Goal: Task Accomplishment & Management: Manage account settings

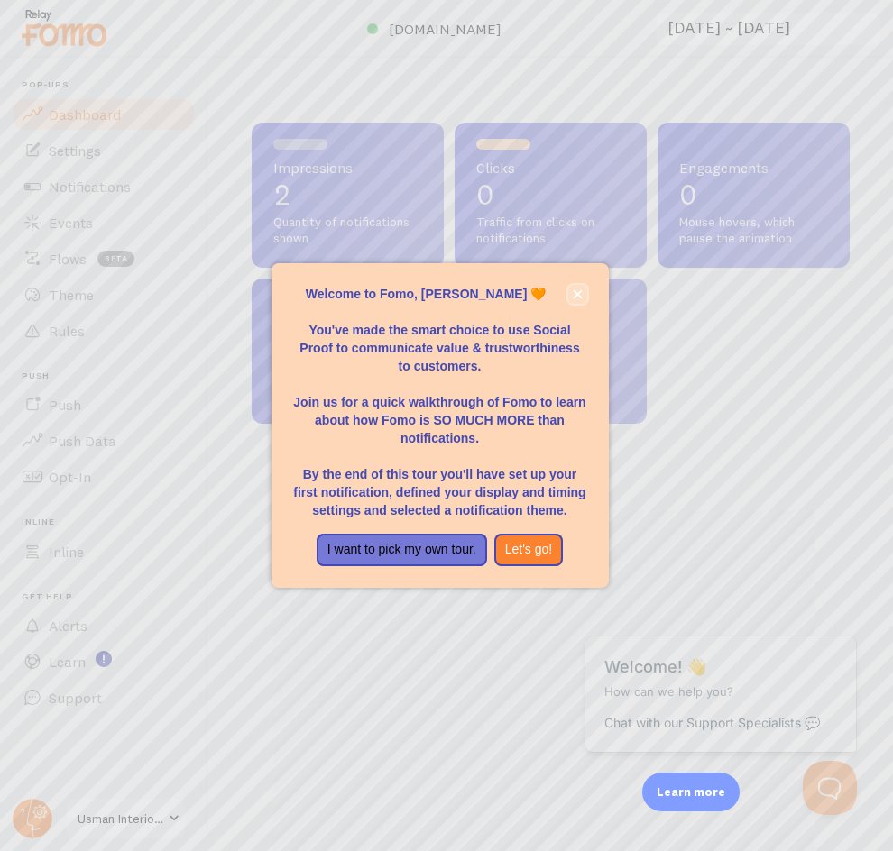
click at [573, 295] on icon "close," at bounding box center [578, 295] width 10 height 10
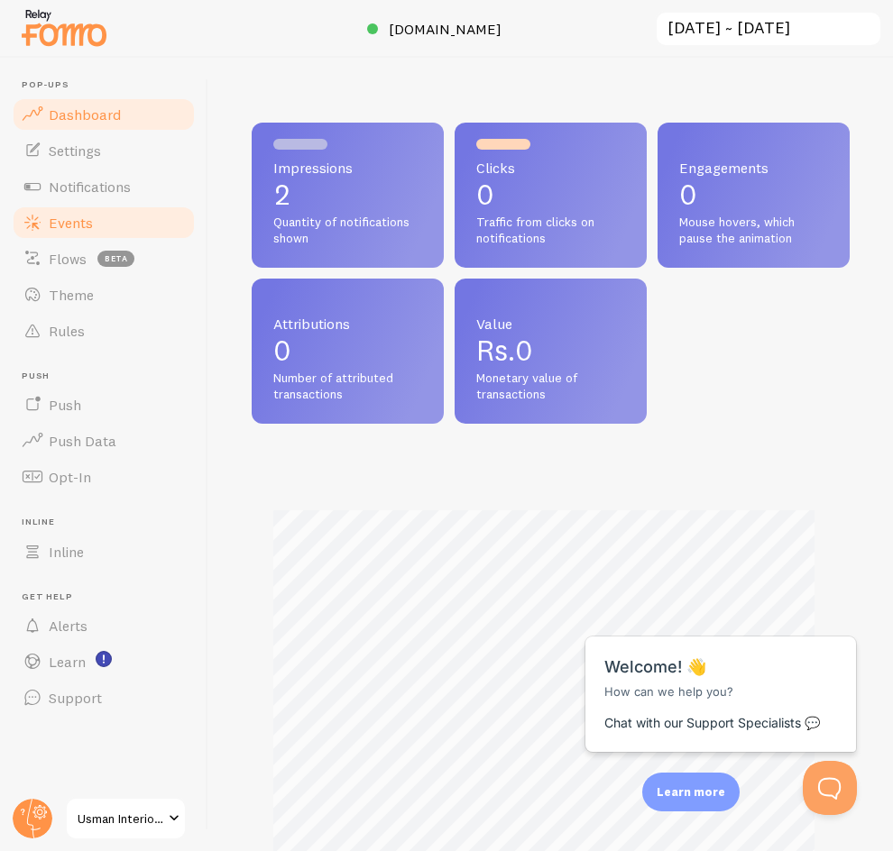
click at [80, 216] on span "Events" at bounding box center [71, 223] width 44 height 18
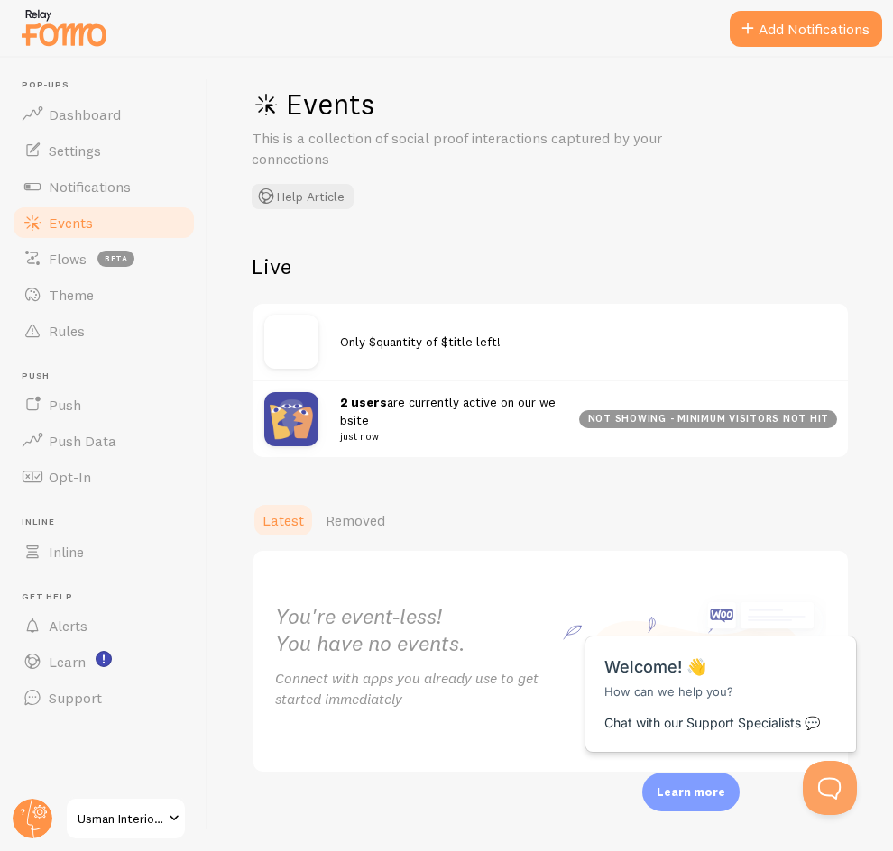
scroll to position [20, 0]
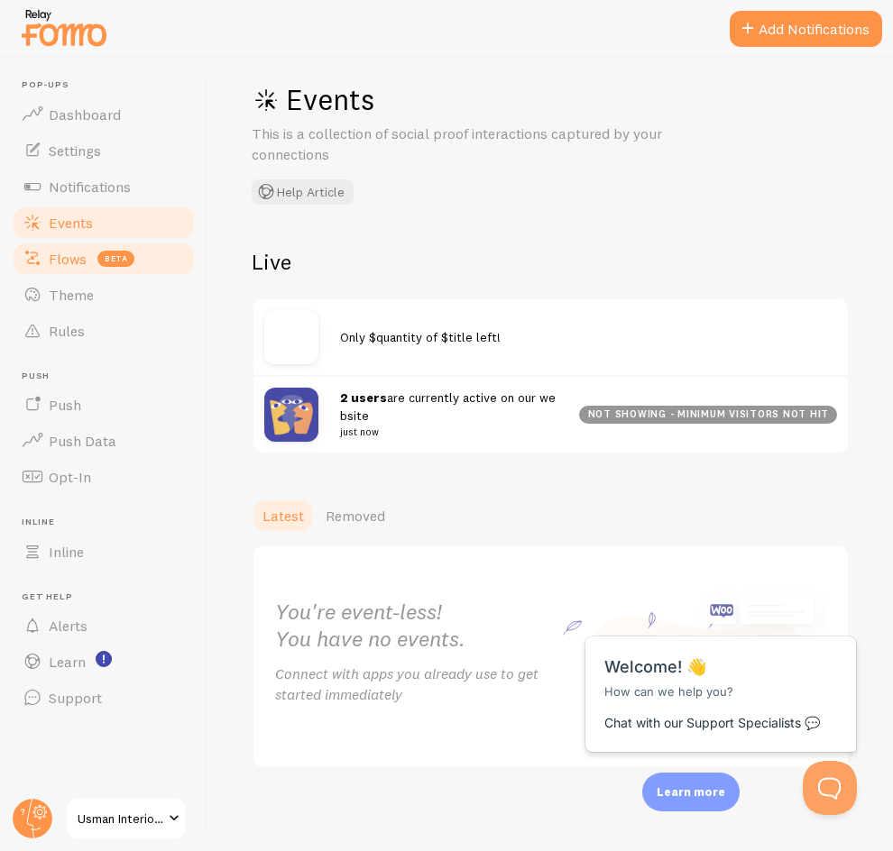
click at [87, 256] on link "Flows beta" at bounding box center [104, 259] width 186 height 36
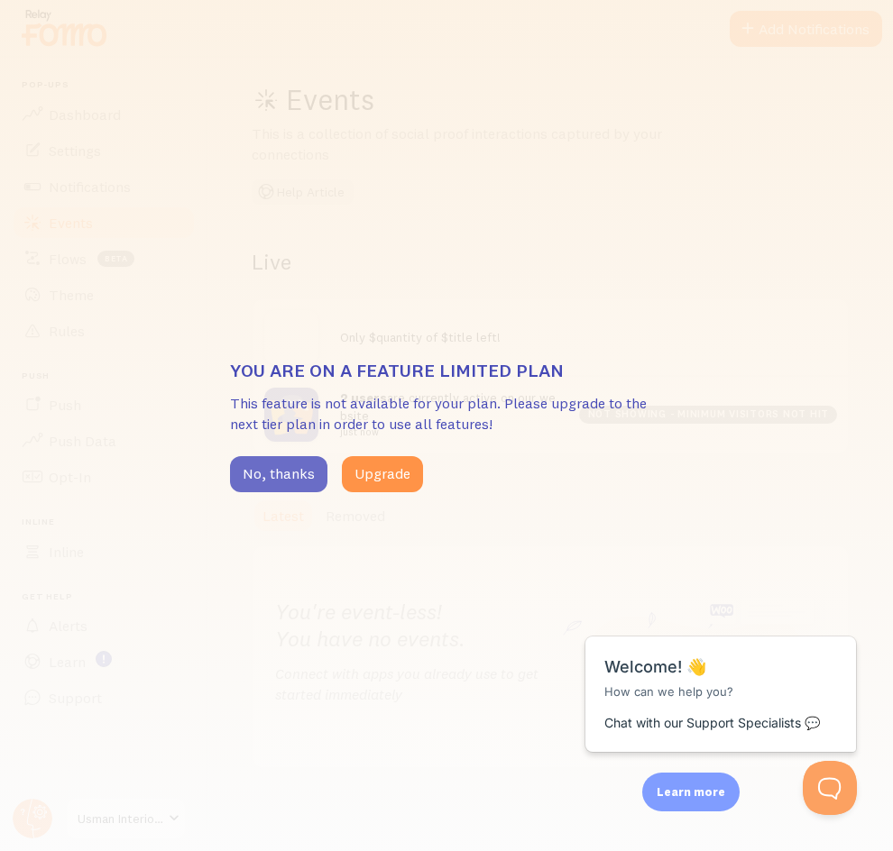
click at [278, 491] on button "No, thanks" at bounding box center [278, 474] width 97 height 36
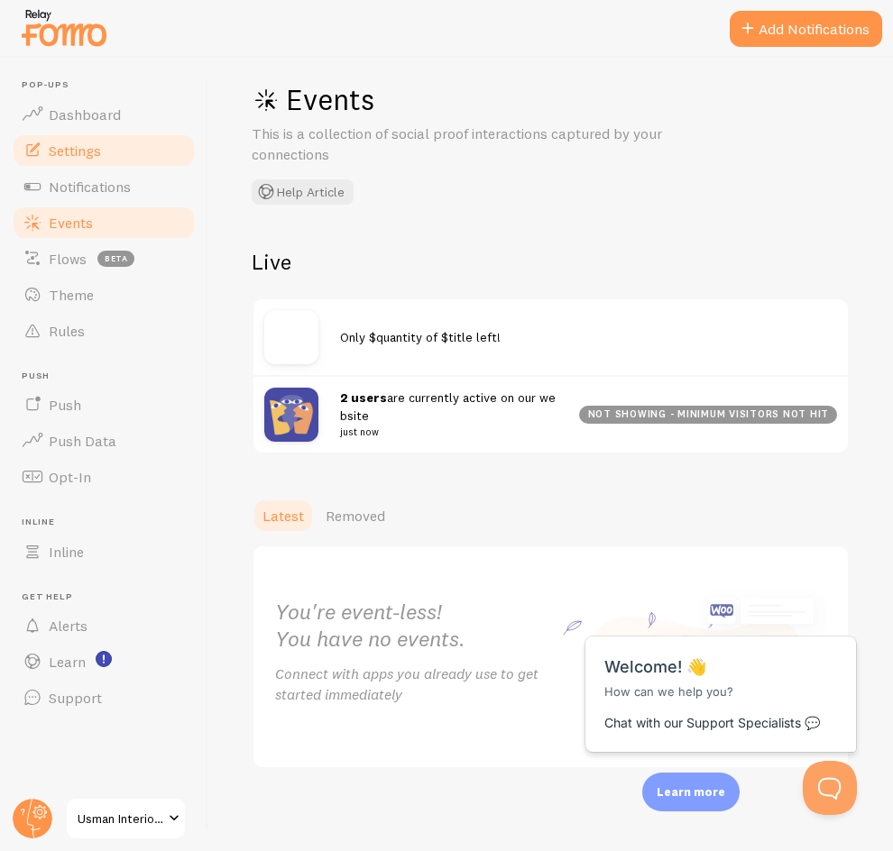
click at [102, 138] on link "Settings" at bounding box center [104, 151] width 186 height 36
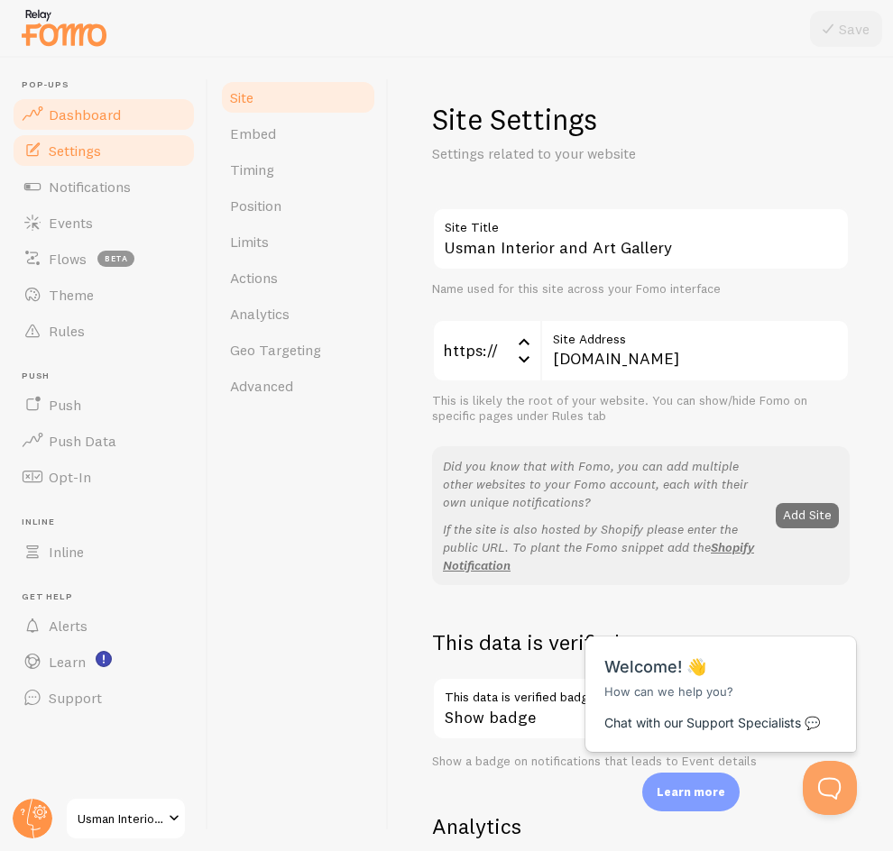
click at [109, 119] on span "Dashboard" at bounding box center [85, 115] width 72 height 18
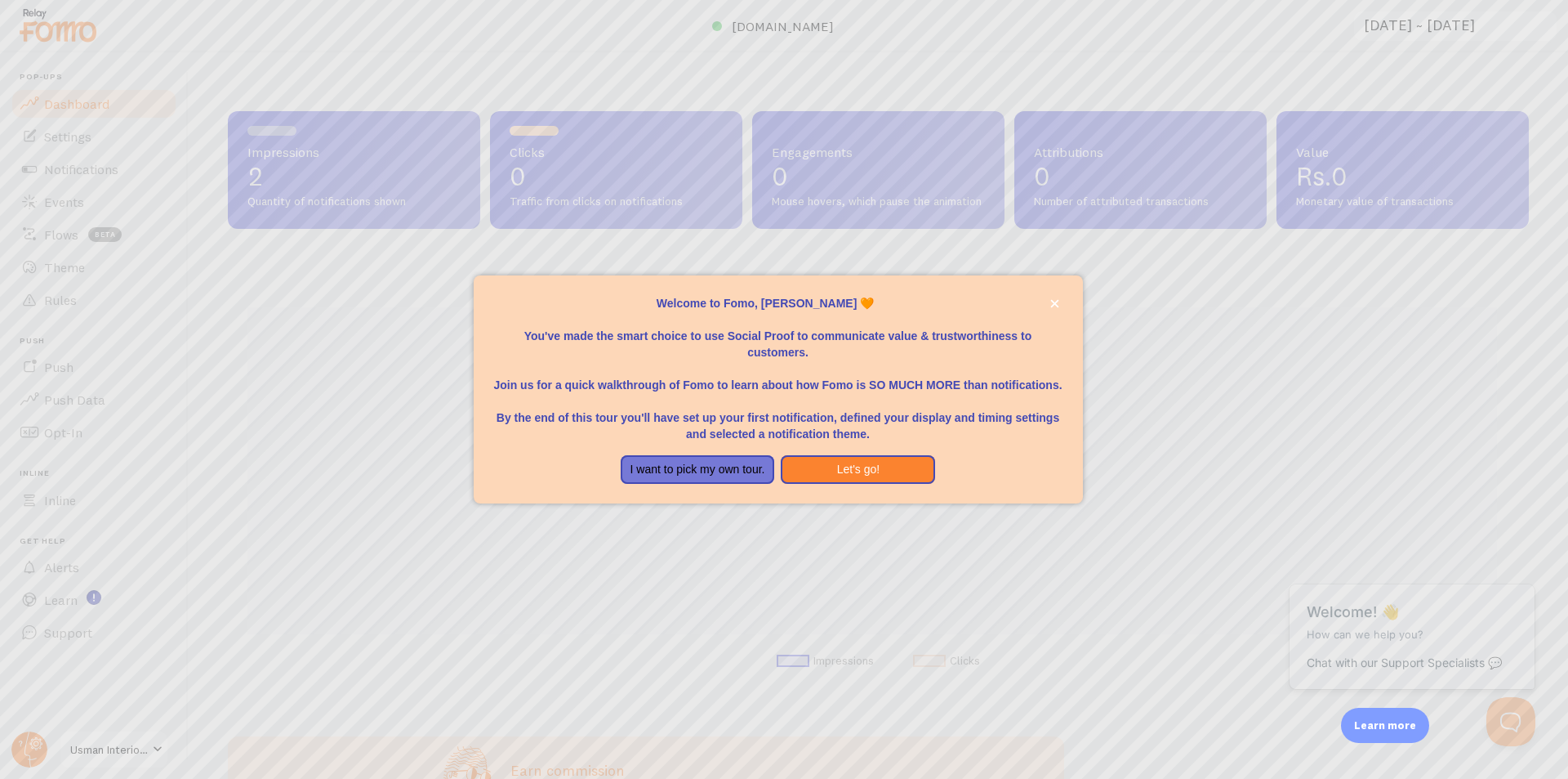
click at [755, 537] on div at bounding box center [784, 390] width 1568 height 779
click at [575, 166] on div at bounding box center [784, 390] width 1568 height 779
click at [895, 459] on button "Let's go!" at bounding box center [857, 469] width 154 height 29
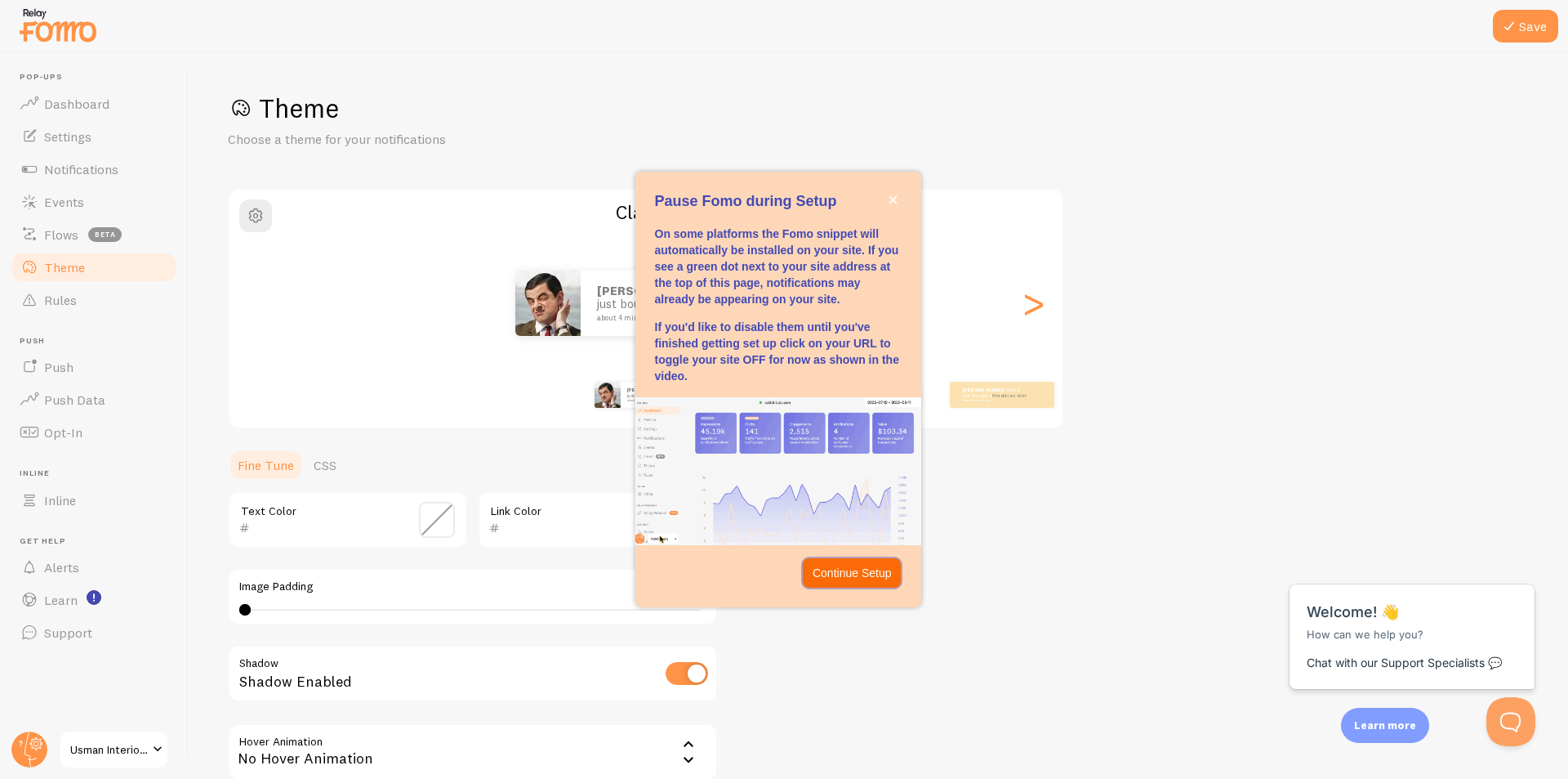
click at [861, 565] on p "Continue Setup" at bounding box center [851, 572] width 79 height 16
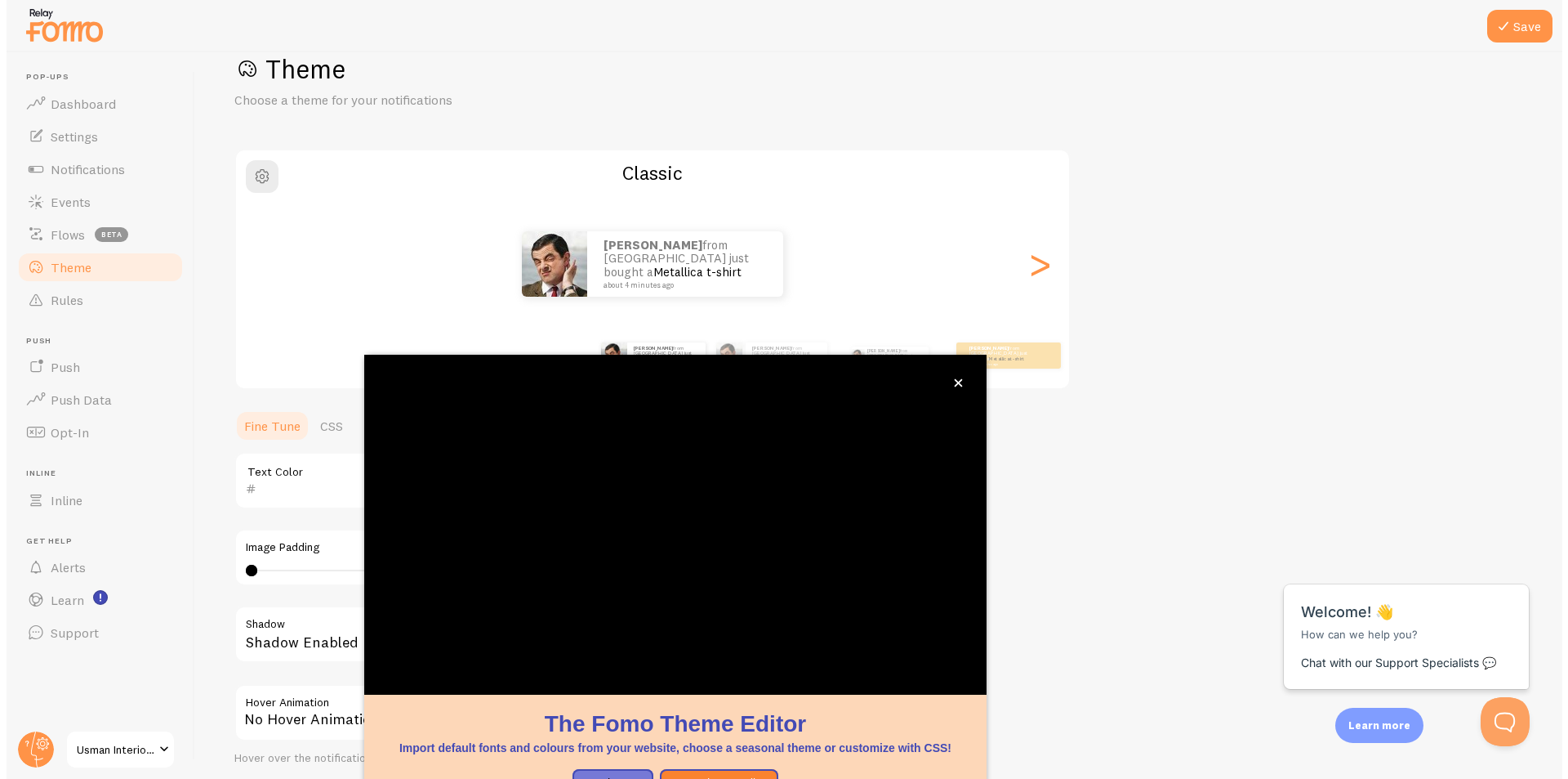
scroll to position [49, 0]
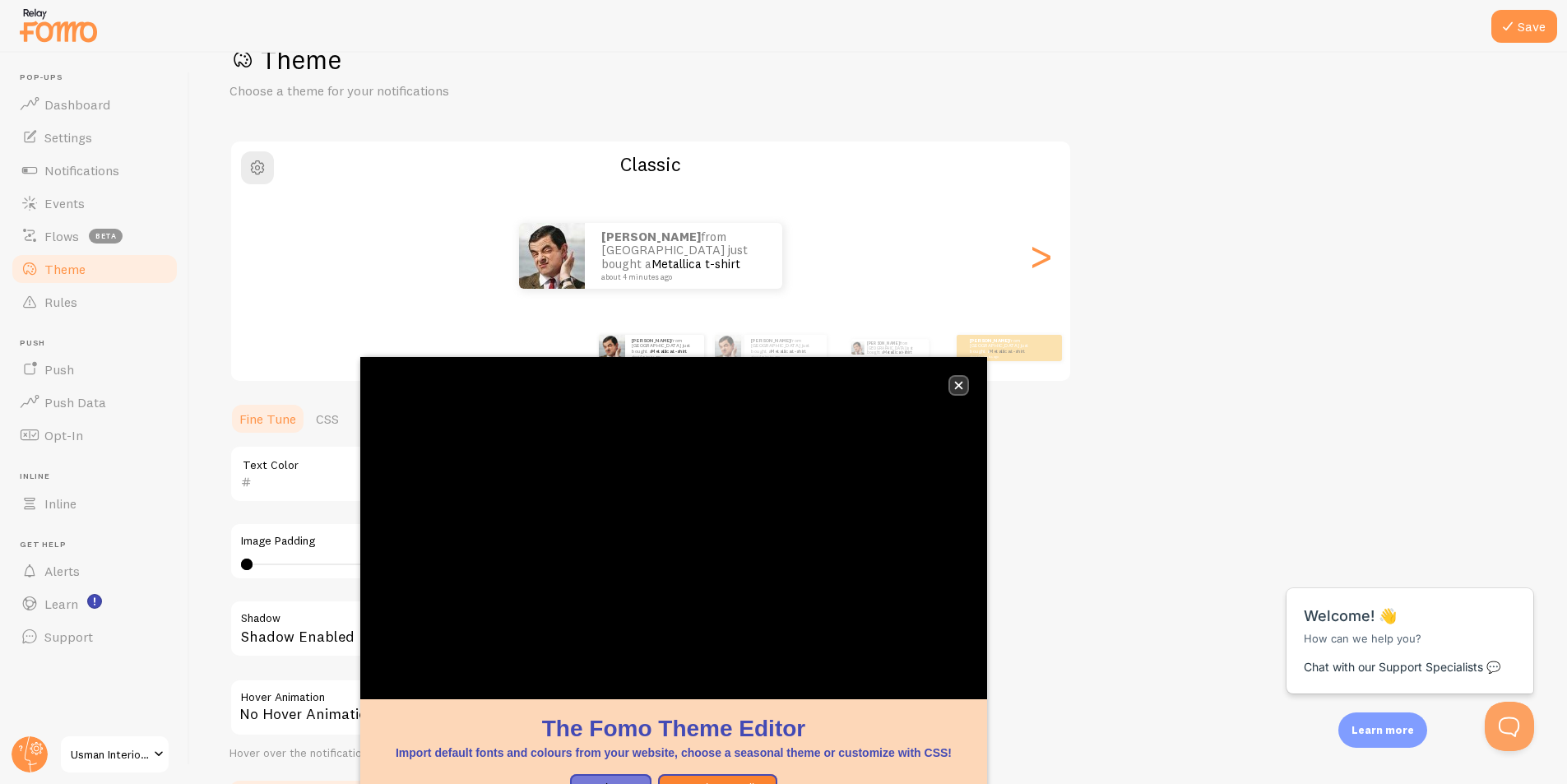
click at [953, 385] on button "close," at bounding box center [959, 385] width 17 height 17
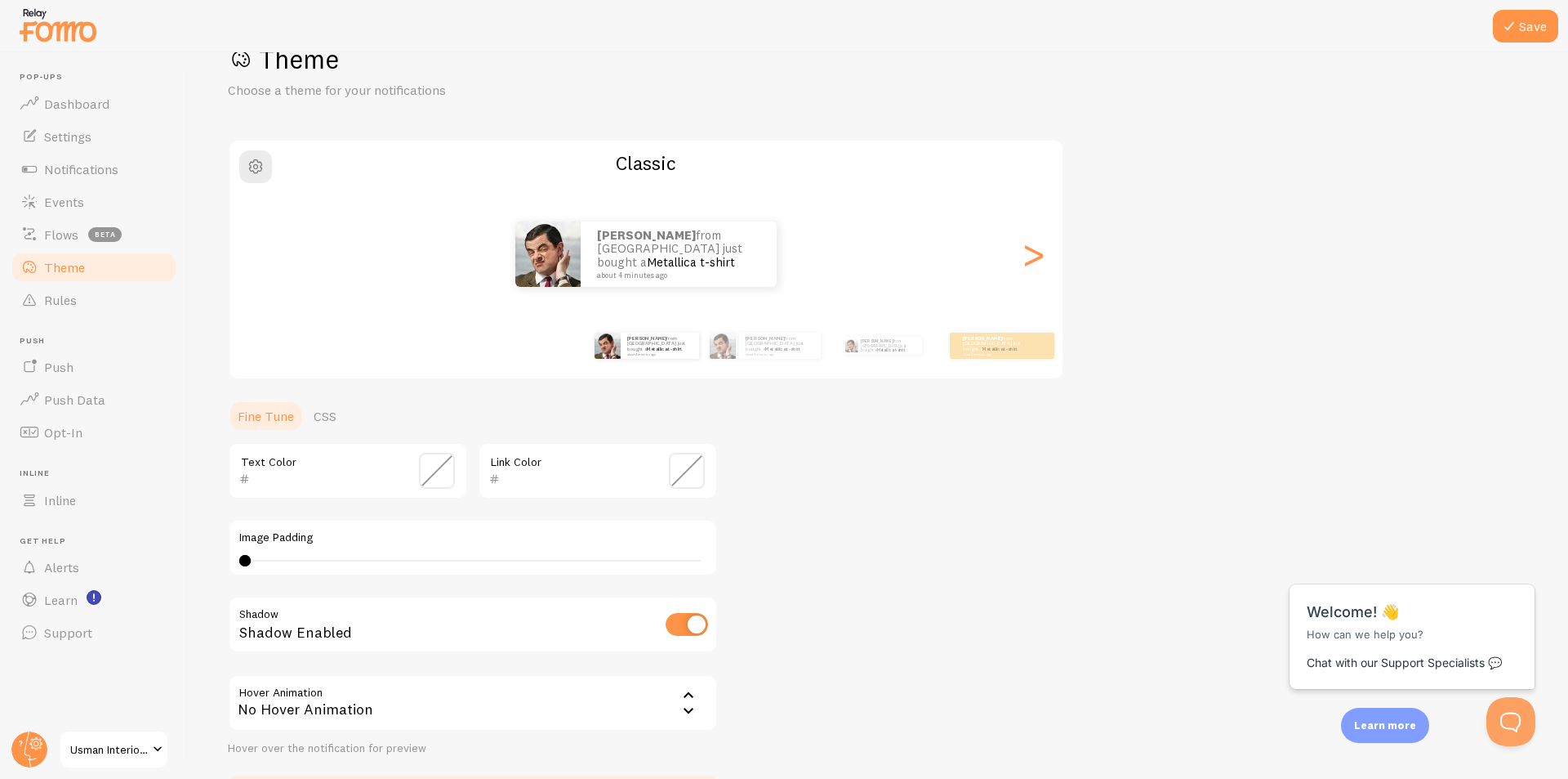
scroll to position [167, 0]
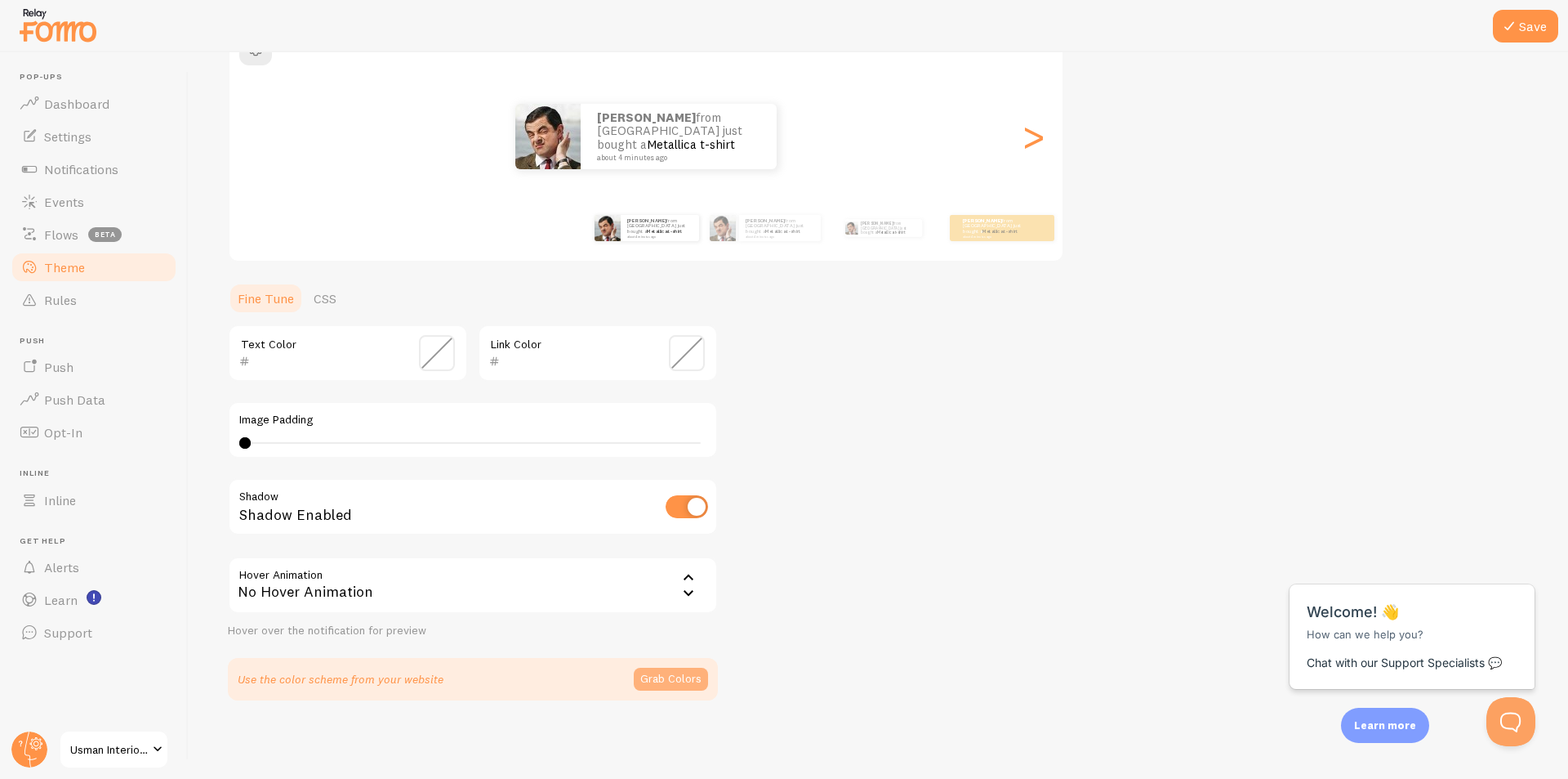
click at [655, 679] on button "Grab Colors" at bounding box center [671, 678] width 74 height 23
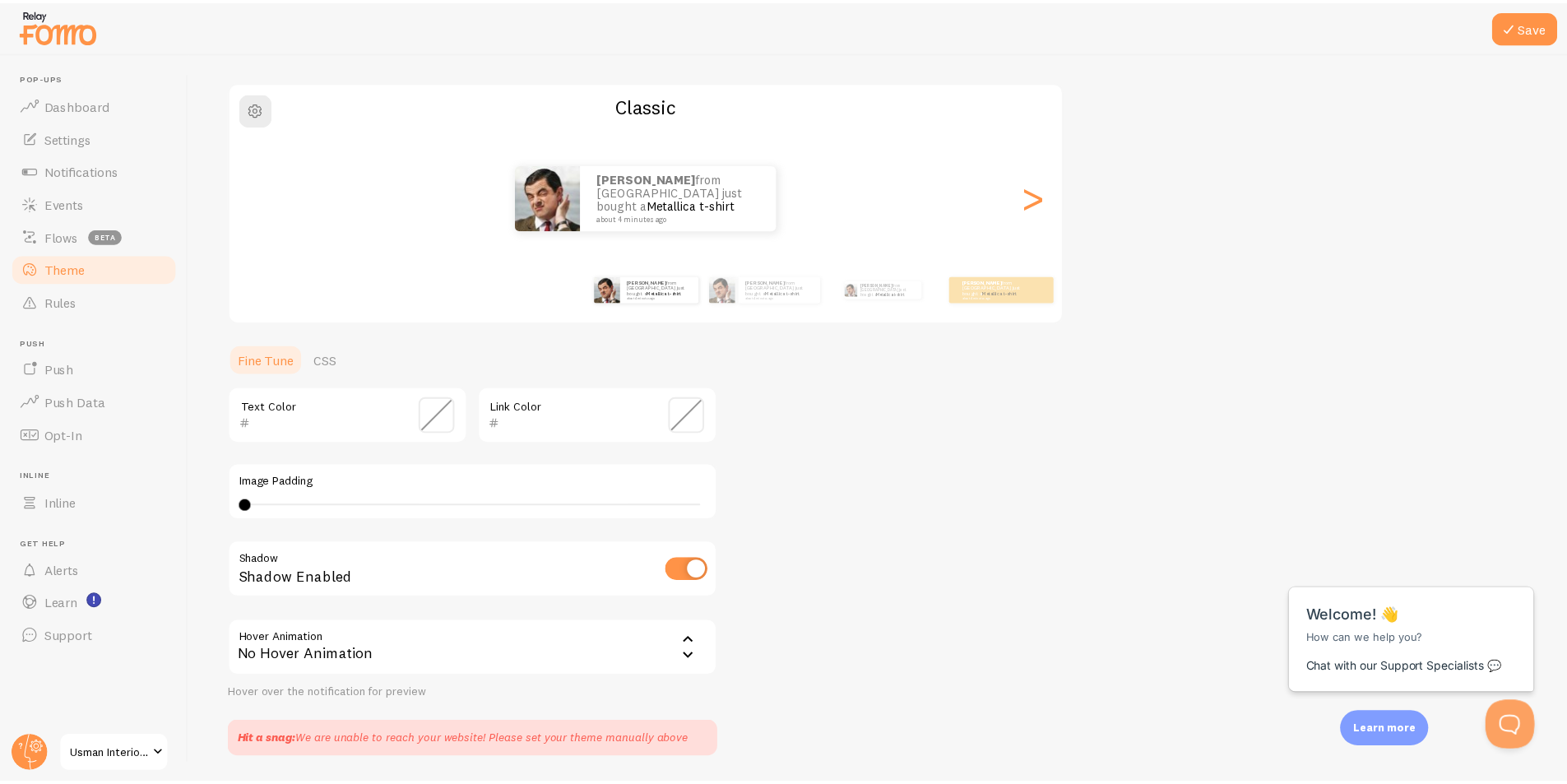
scroll to position [0, 0]
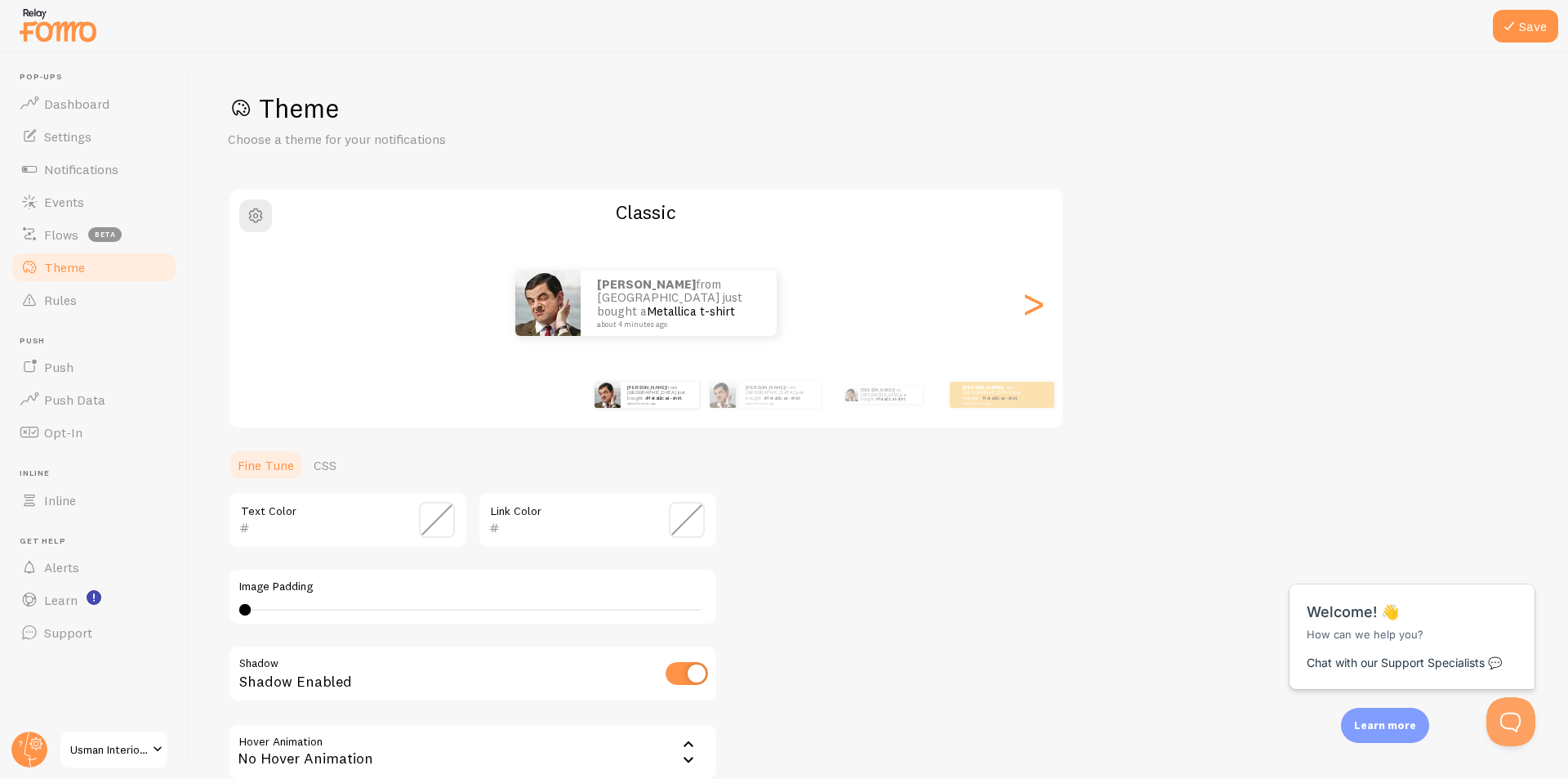
click at [687, 525] on span at bounding box center [687, 520] width 36 height 36
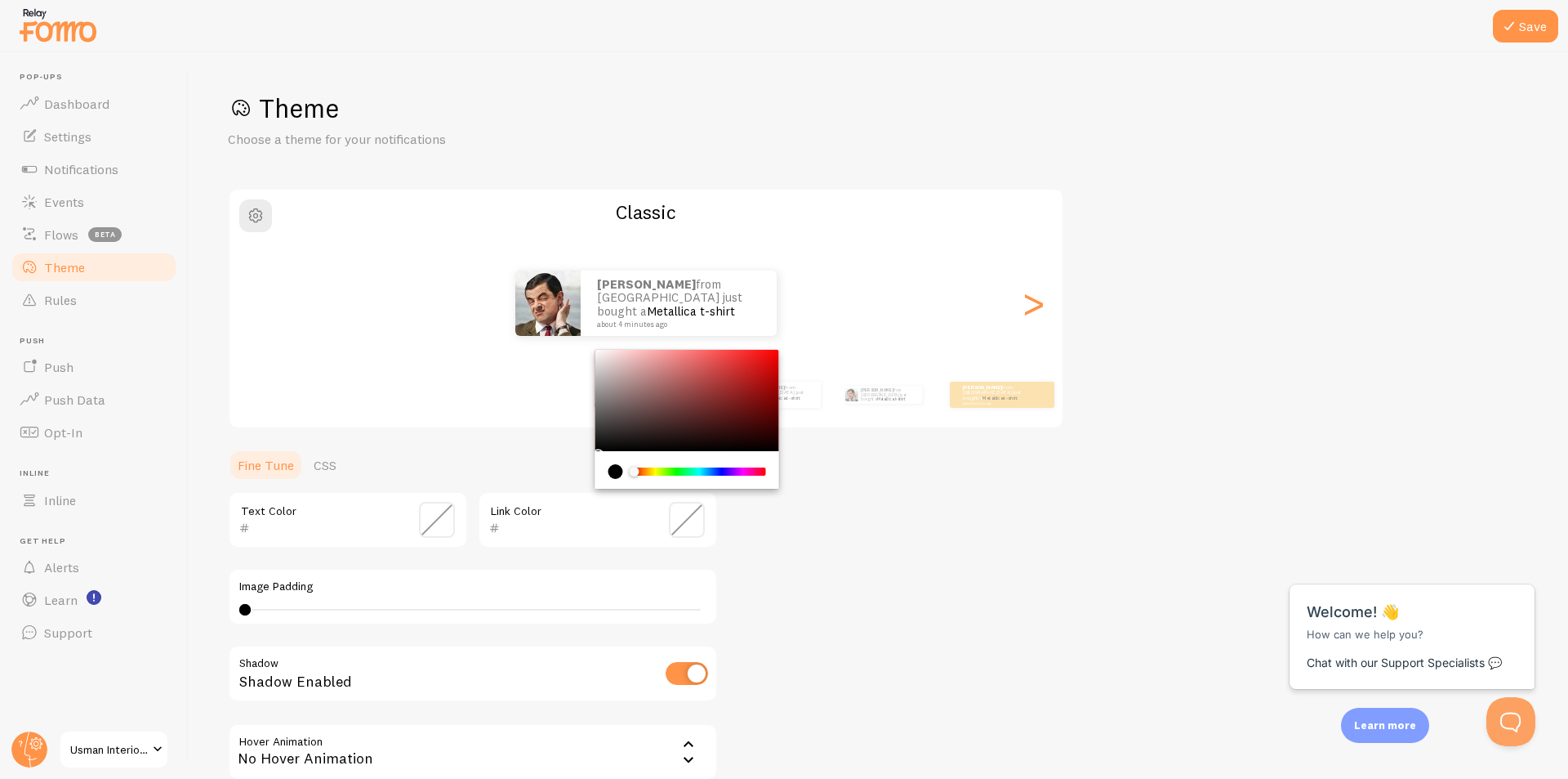
click at [648, 472] on div "Chrome color picker" at bounding box center [699, 471] width 129 height 8
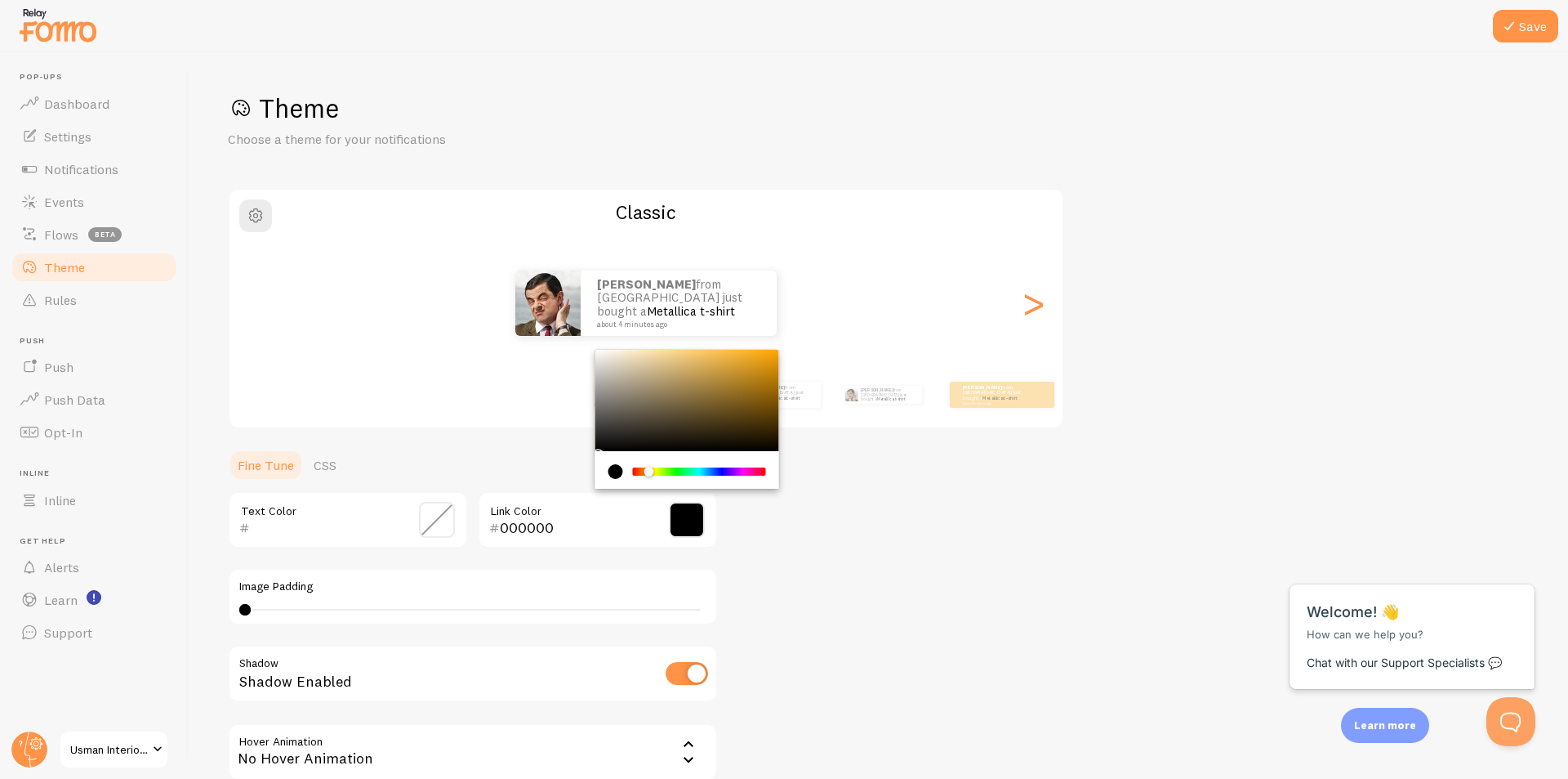
click at [762, 351] on div "Chrome color picker" at bounding box center [687, 400] width 184 height 101
drag, startPoint x: 761, startPoint y: 365, endPoint x: 764, endPoint y: 389, distance: 24.2
click at [763, 386] on div "Chrome color picker" at bounding box center [687, 400] width 184 height 101
click at [764, 360] on div "Chrome color picker" at bounding box center [765, 354] width 10 height 10
type input "8E6109"
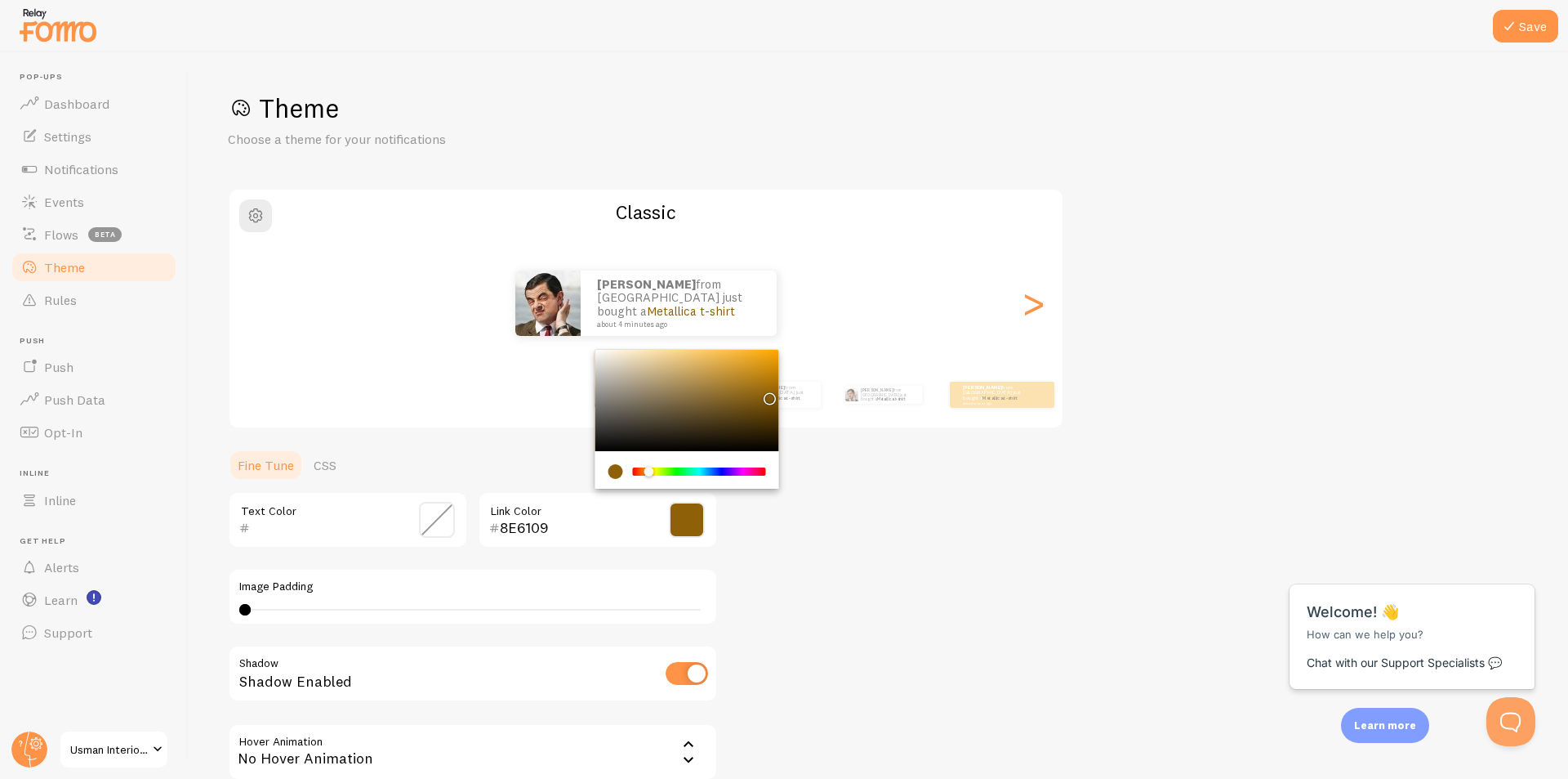
click at [767, 395] on div "Chrome color picker" at bounding box center [770, 399] width 10 height 10
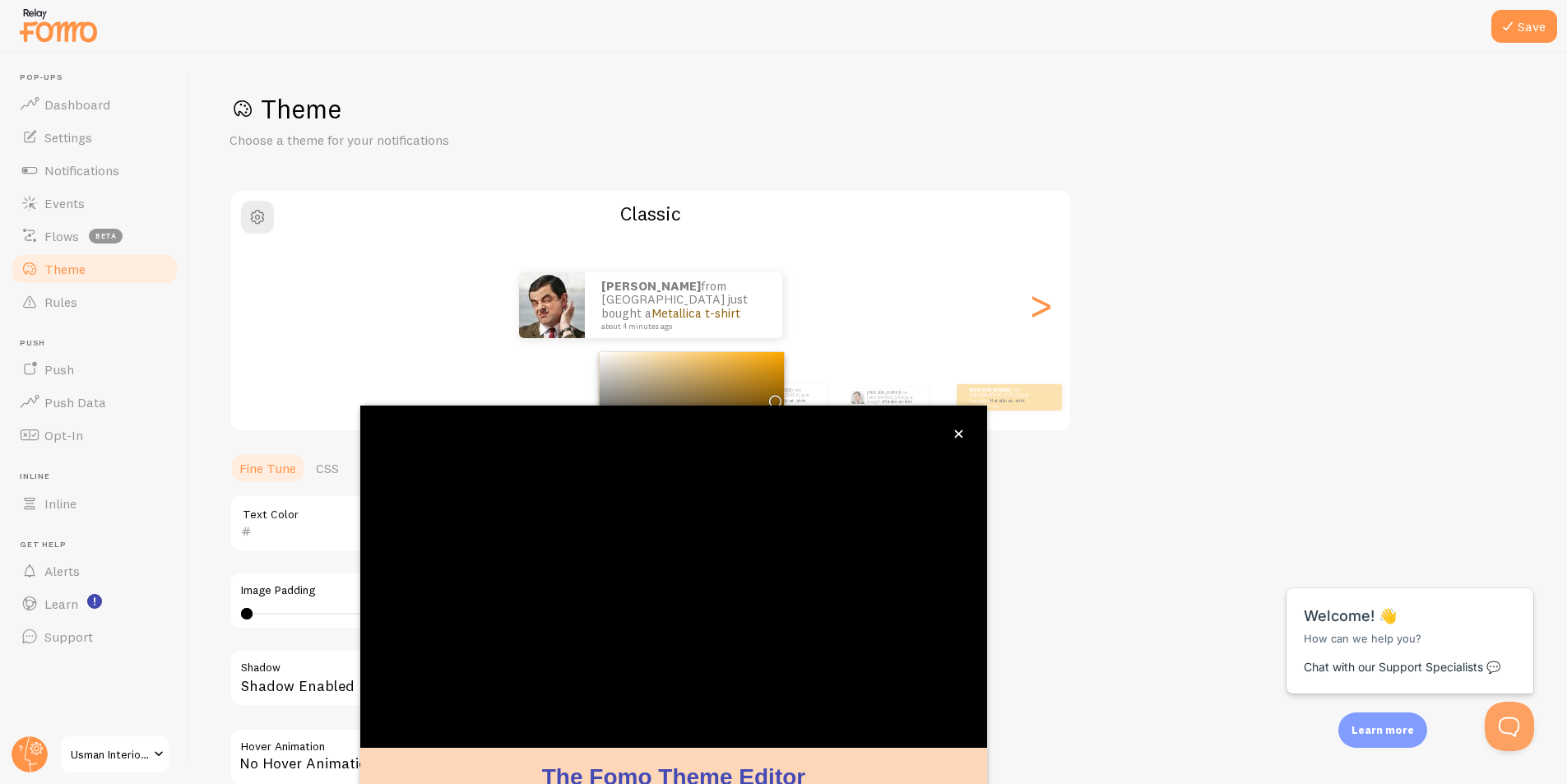
click at [890, 539] on div "Theme Choose a theme for your notifications Classic Shariq from Pakistan just b…" at bounding box center [878, 479] width 1298 height 774
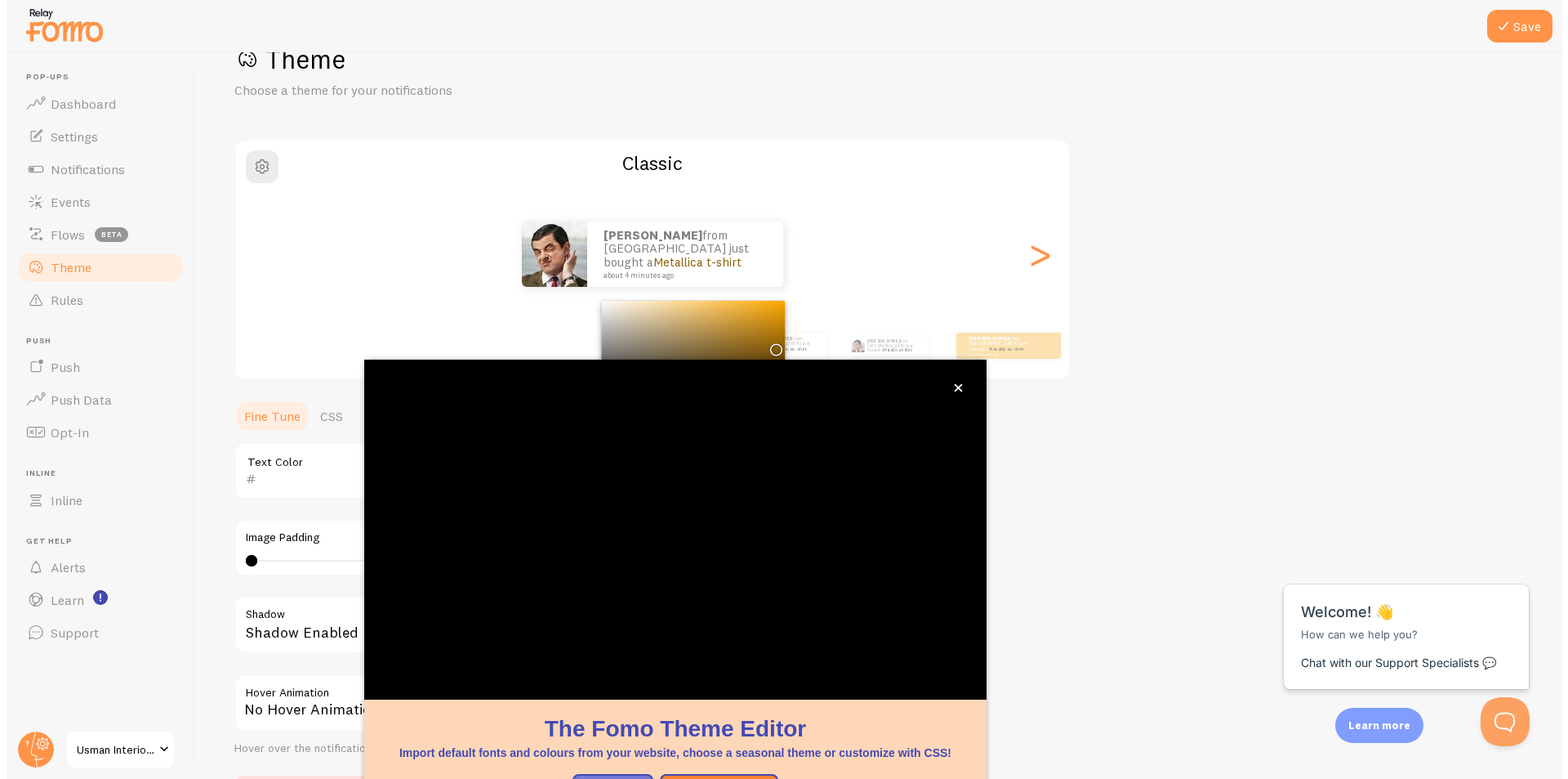
scroll to position [49, 0]
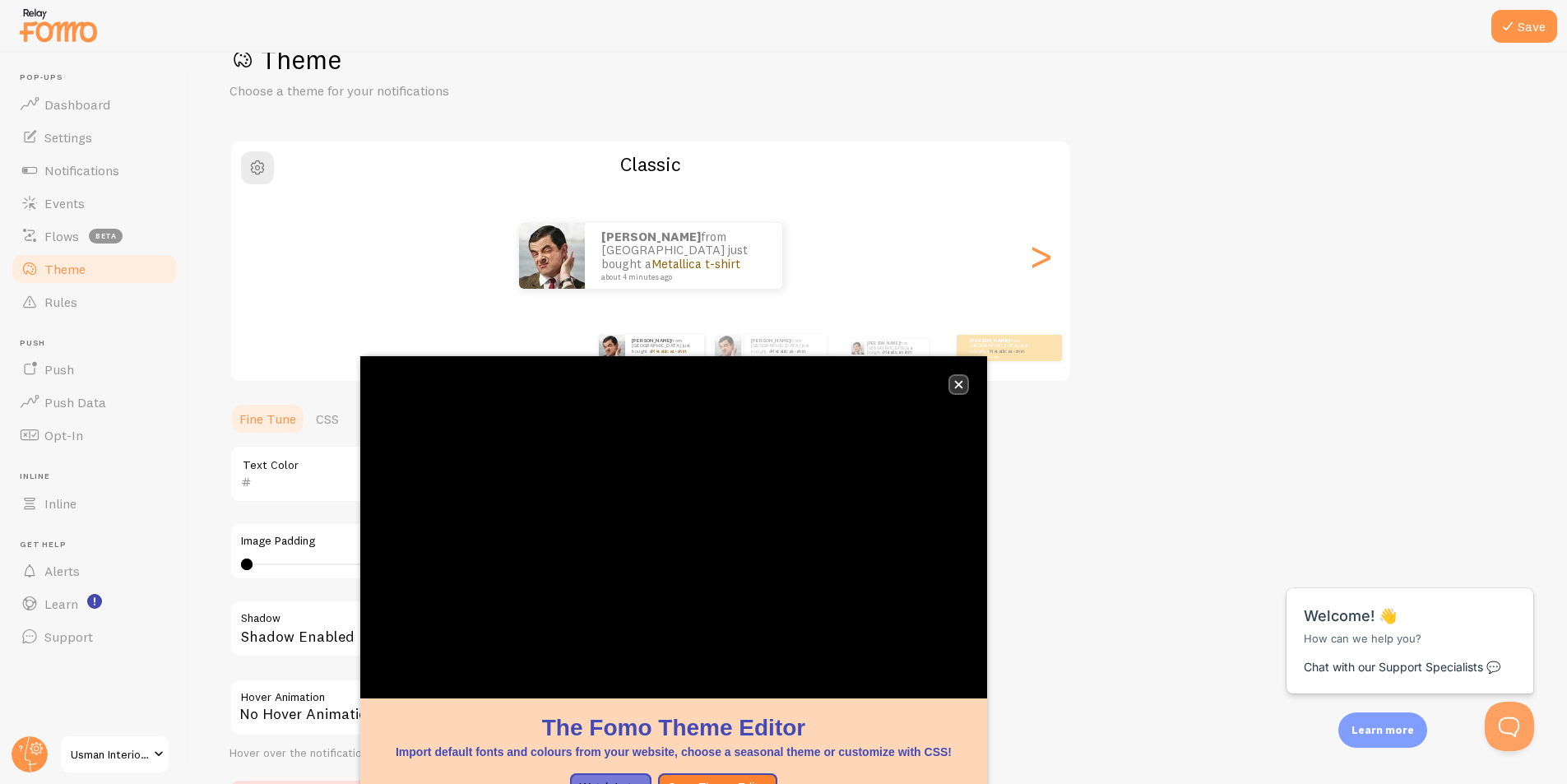
click at [961, 383] on icon "close," at bounding box center [959, 385] width 9 height 9
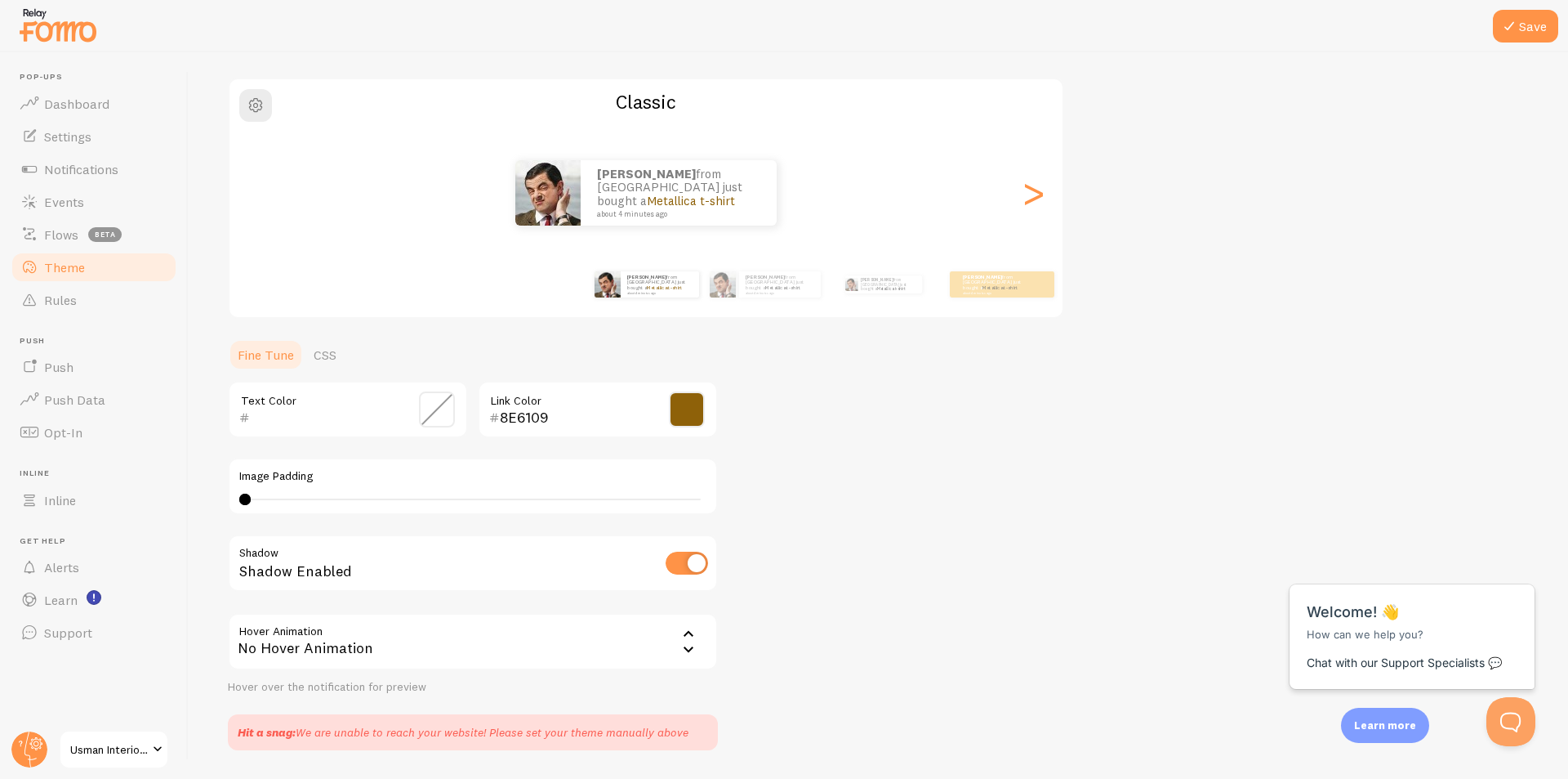
scroll to position [160, 0]
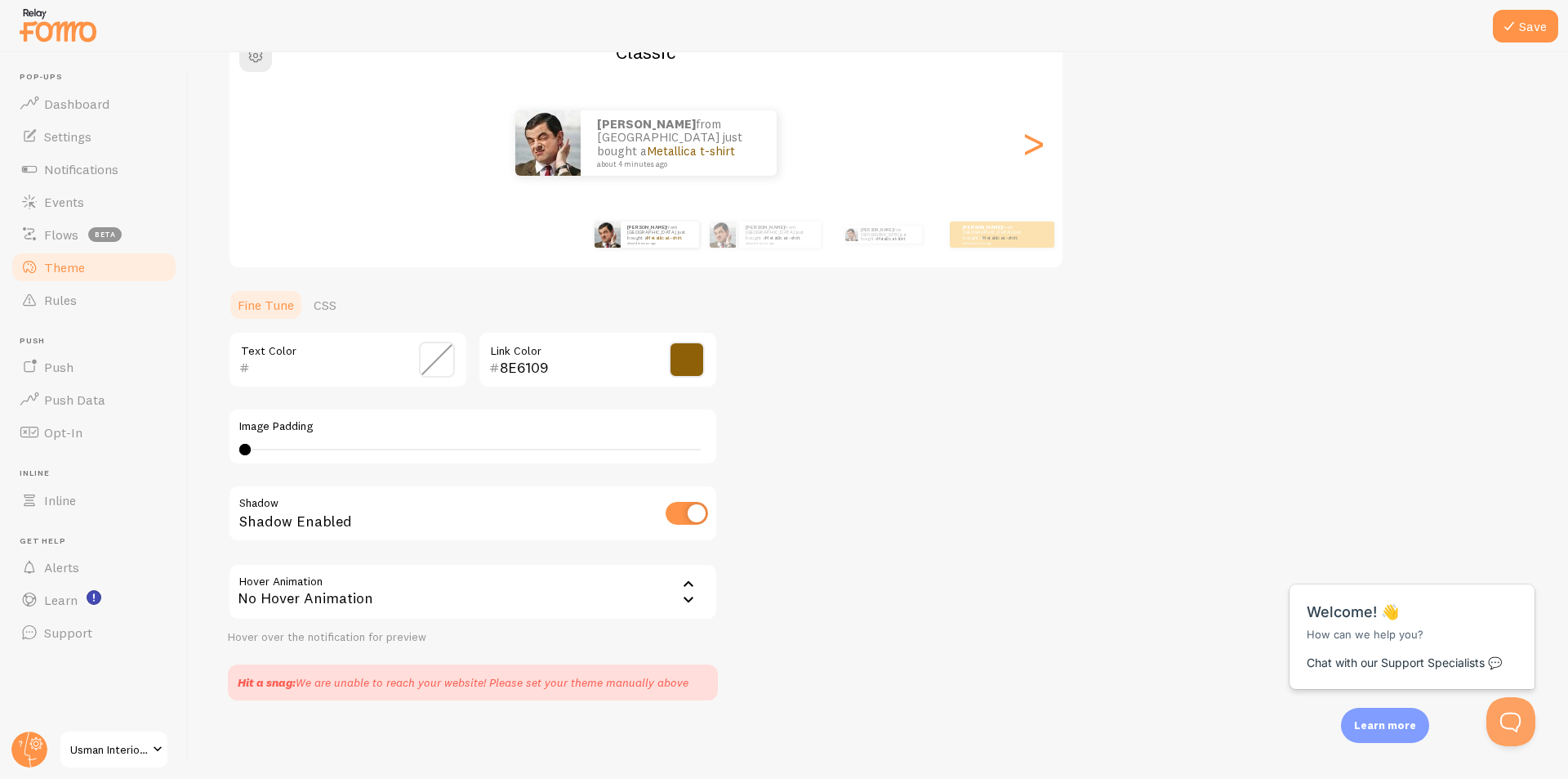
click at [684, 572] on div "No Hover Animation" at bounding box center [473, 591] width 490 height 57
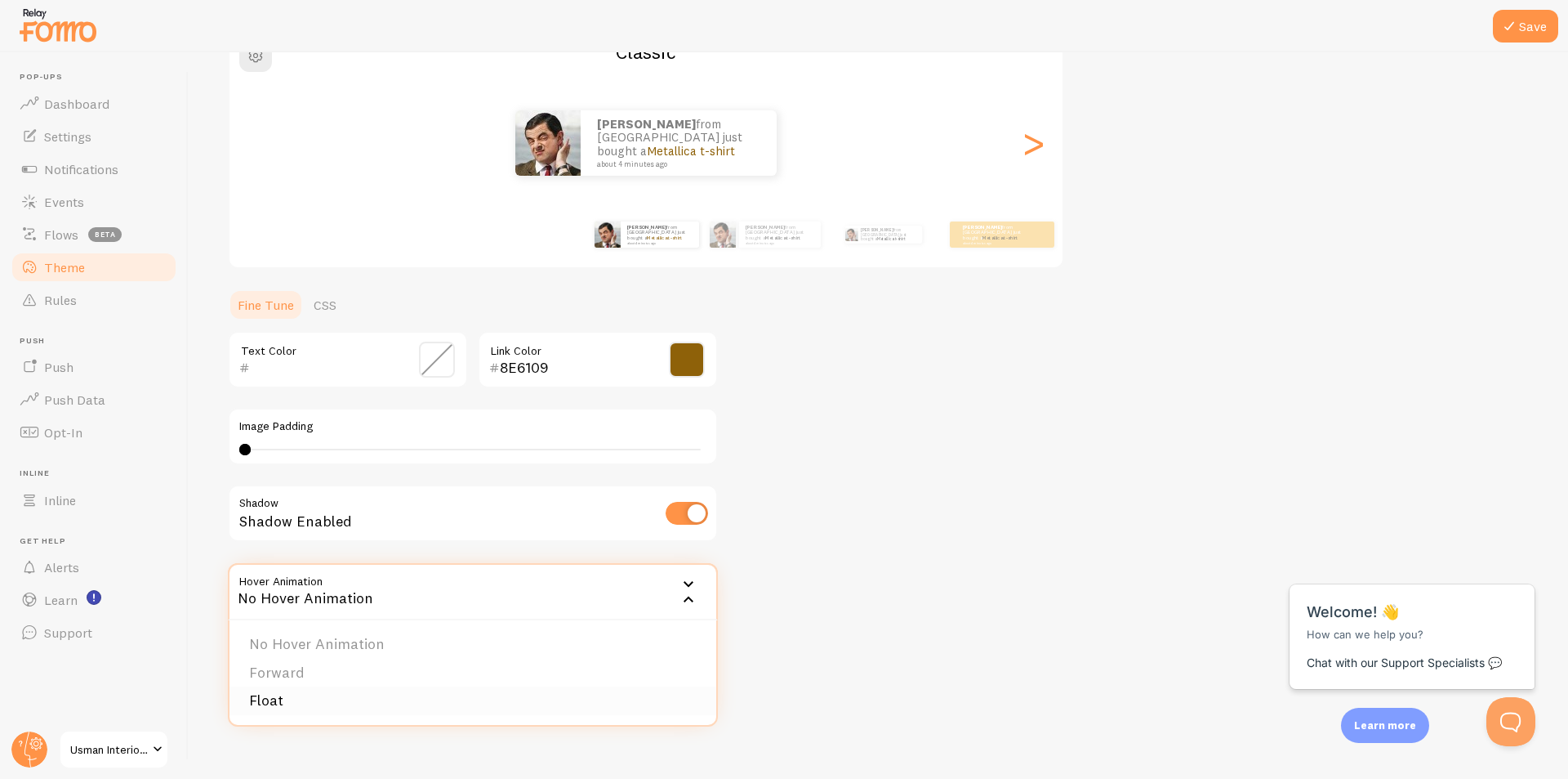
click at [350, 710] on li "Float" at bounding box center [473, 701] width 487 height 29
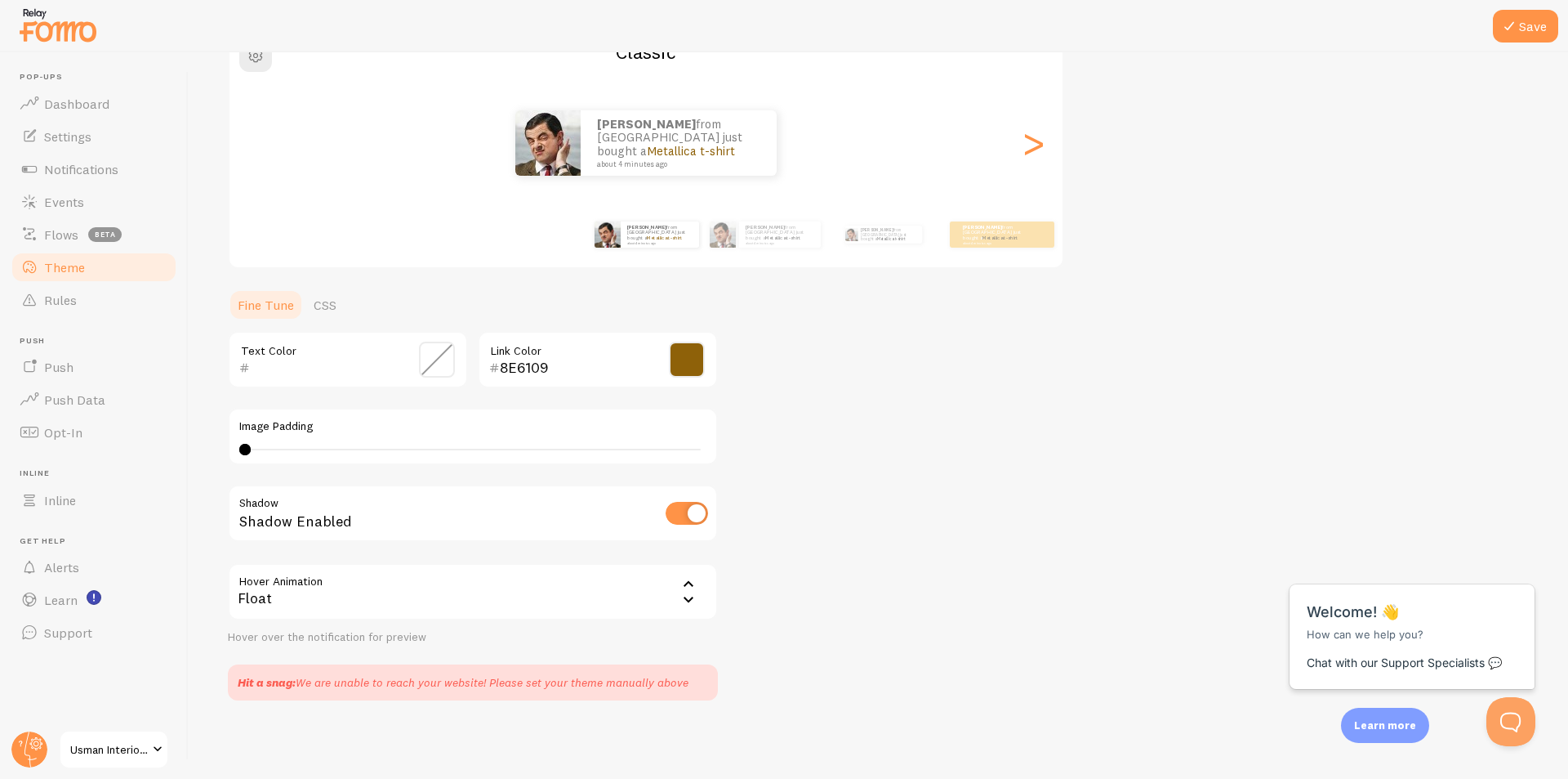
scroll to position [0, 0]
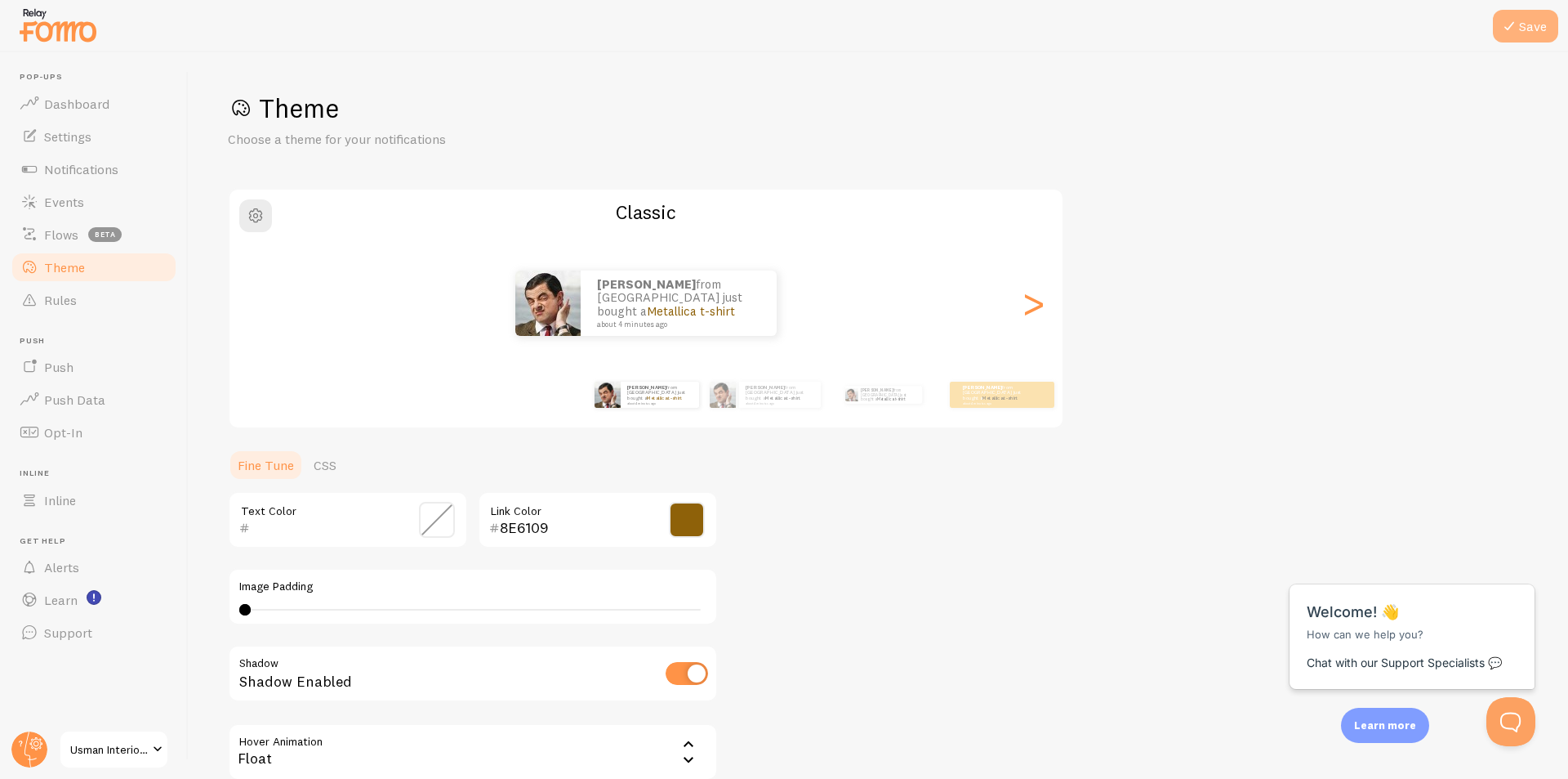
click at [1533, 29] on button "Save" at bounding box center [1525, 26] width 65 height 33
click at [1519, 27] on button "Save" at bounding box center [1525, 26] width 65 height 33
click at [75, 287] on link "Rules" at bounding box center [94, 300] width 168 height 33
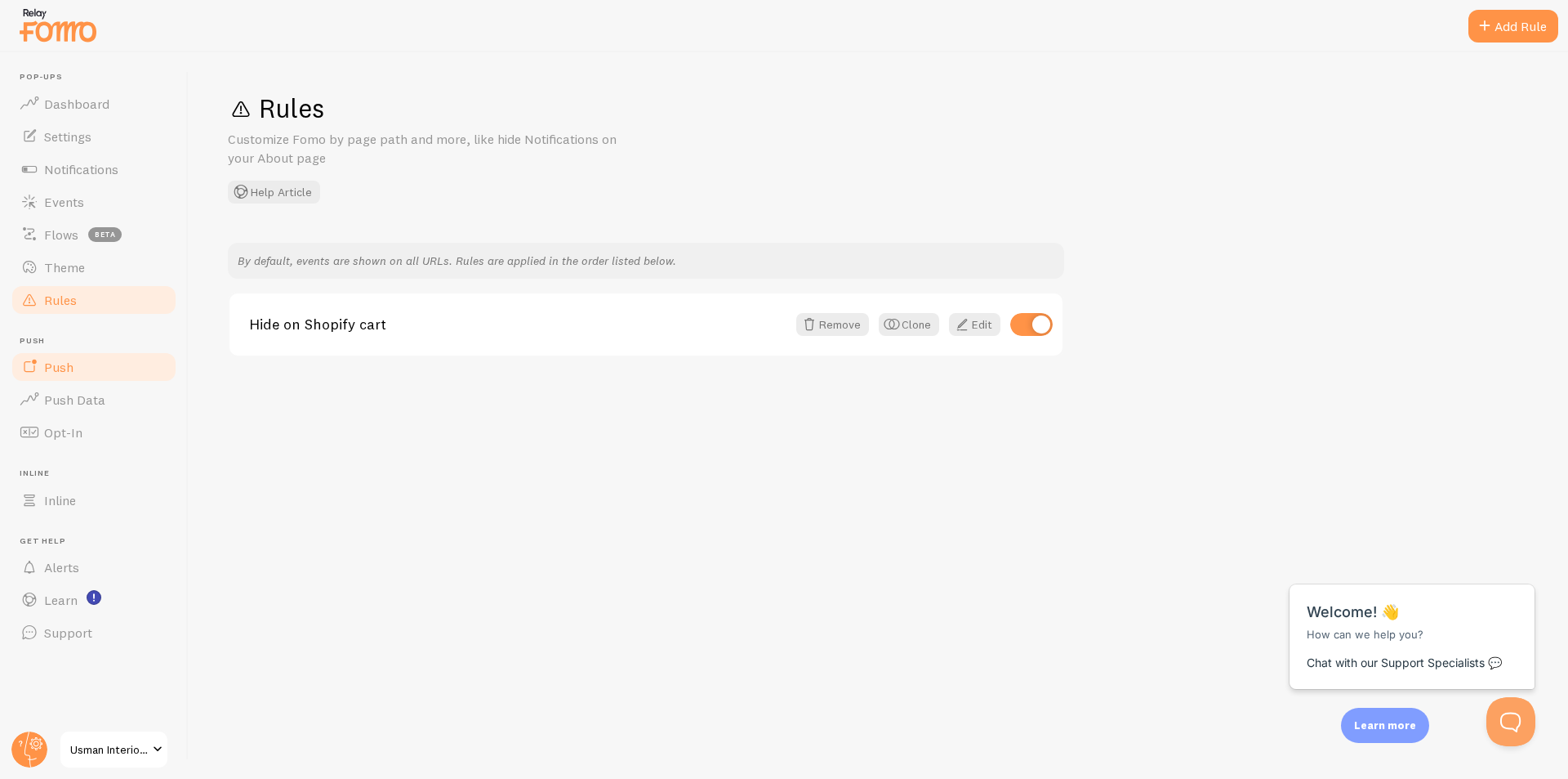
click at [72, 382] on link "Push" at bounding box center [94, 367] width 168 height 33
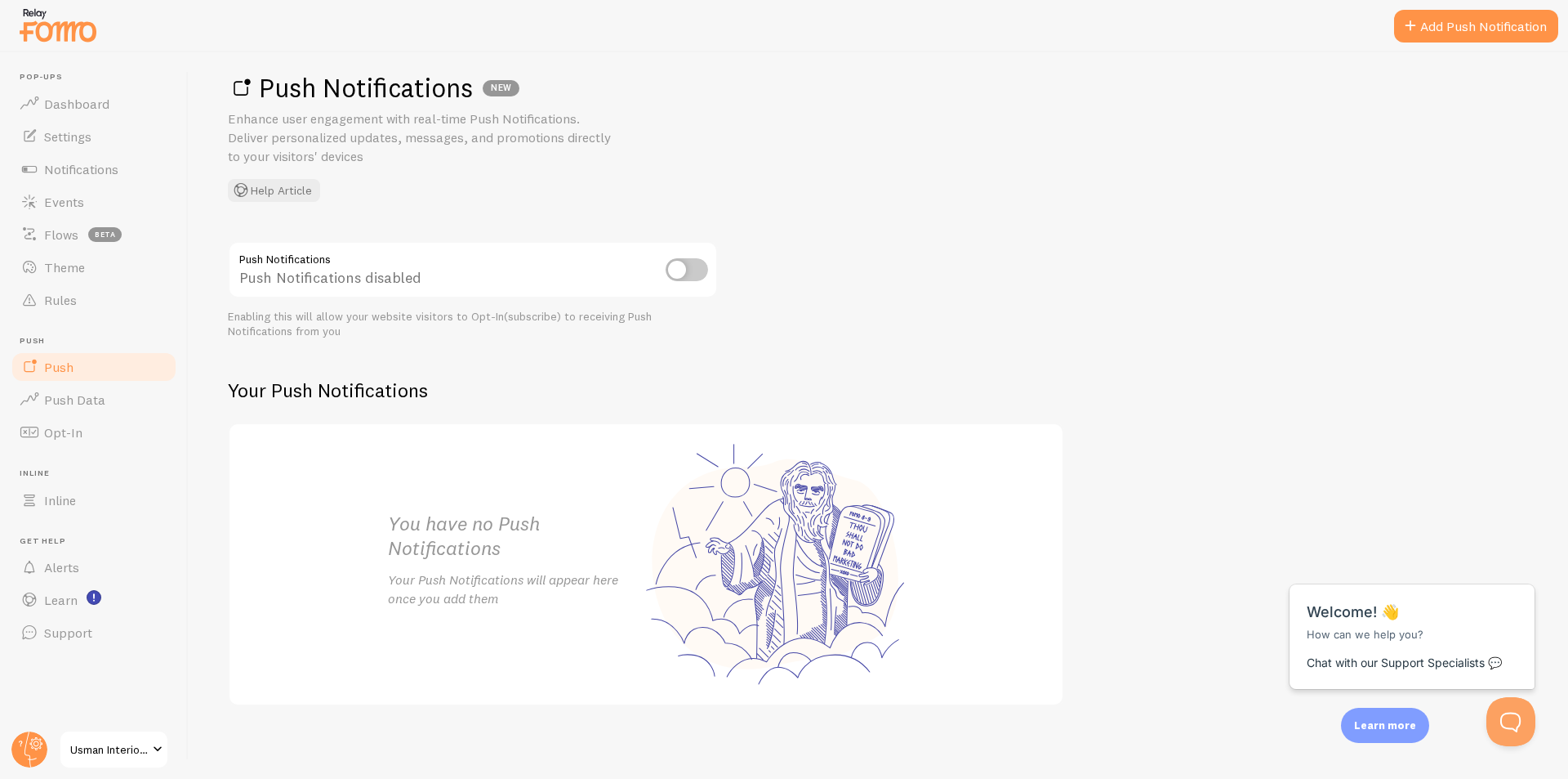
scroll to position [26, 0]
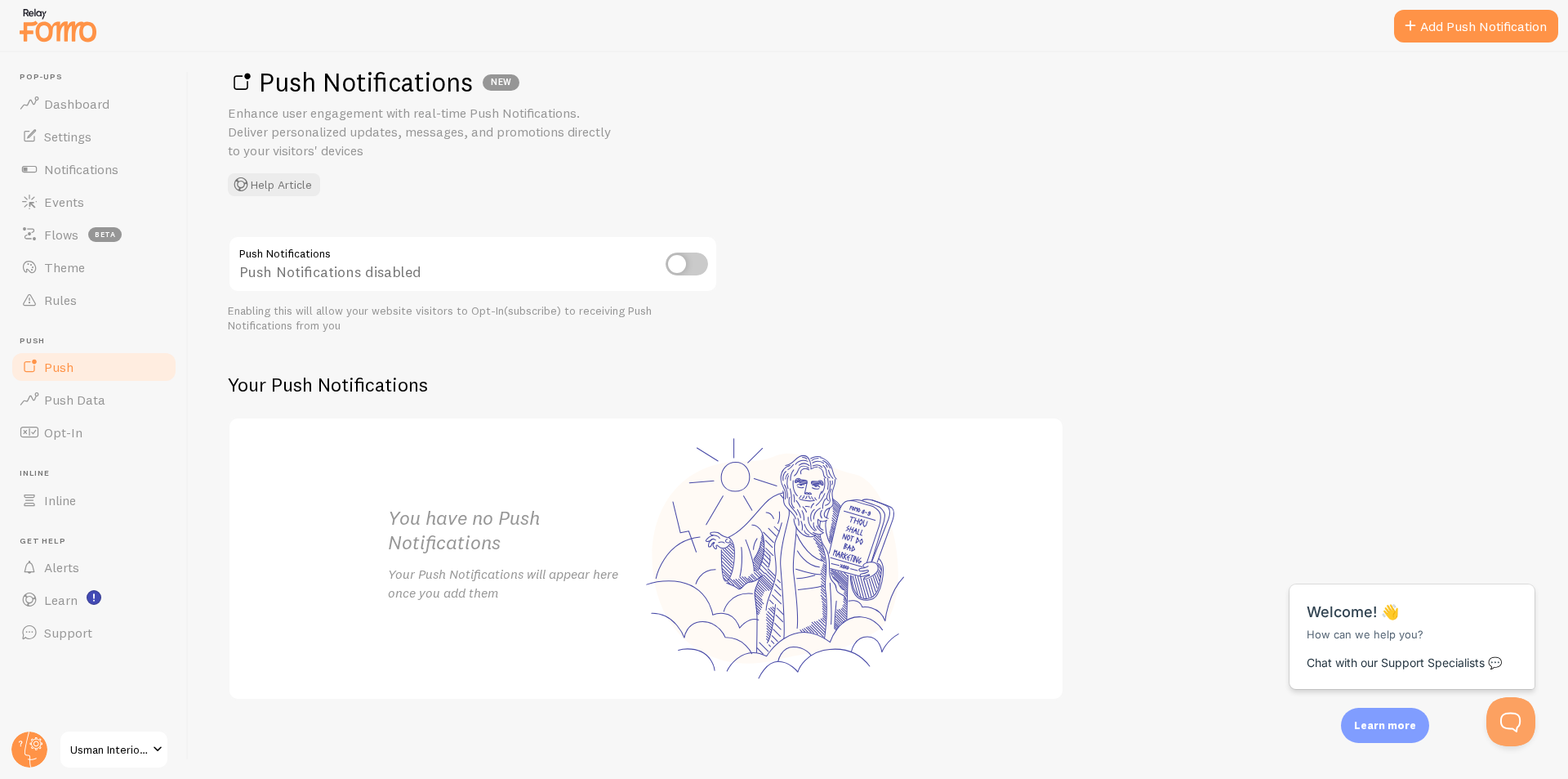
click at [688, 274] on input "checkbox" at bounding box center [686, 264] width 43 height 23
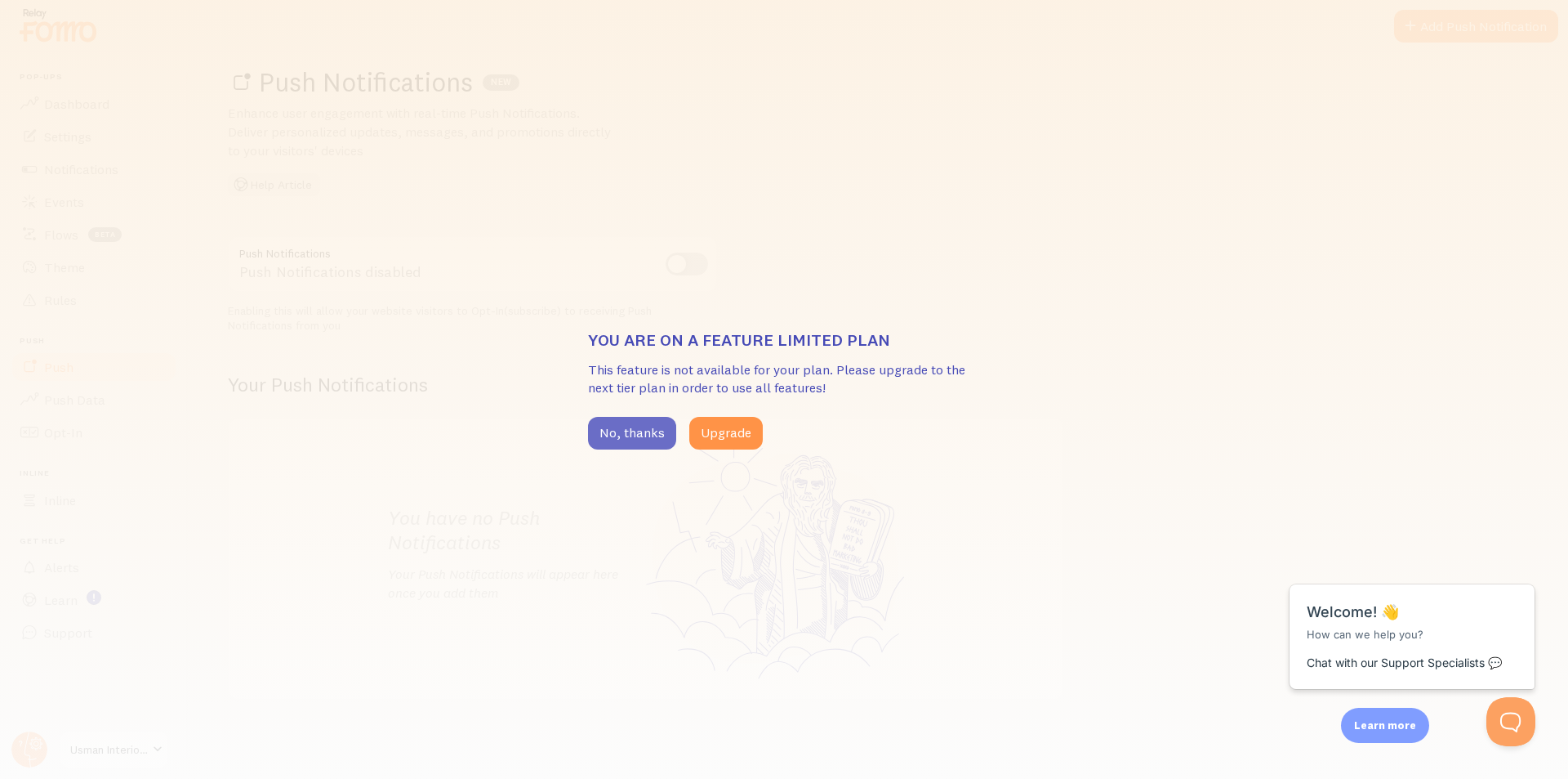
click at [640, 431] on button "No, thanks" at bounding box center [631, 433] width 88 height 33
